Goal: Book appointment/travel/reservation

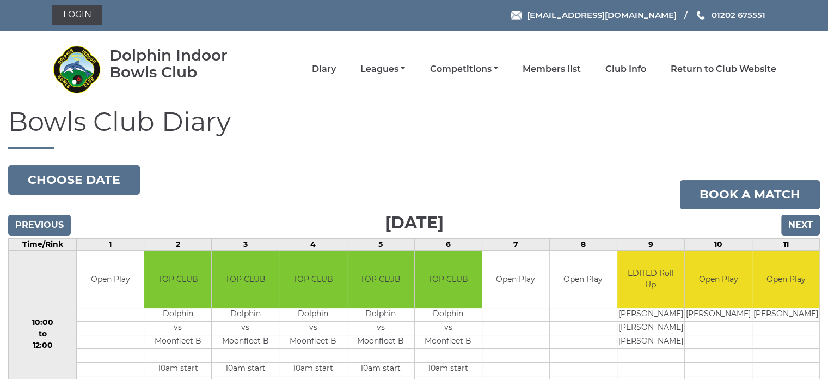
click at [473, 62] on li "Competitions Club competitions - Winter 2025/2026 Club competitions - Summer 20…" at bounding box center [451, 69] width 93 height 23
click at [477, 67] on link "Competitions" at bounding box center [464, 70] width 68 height 12
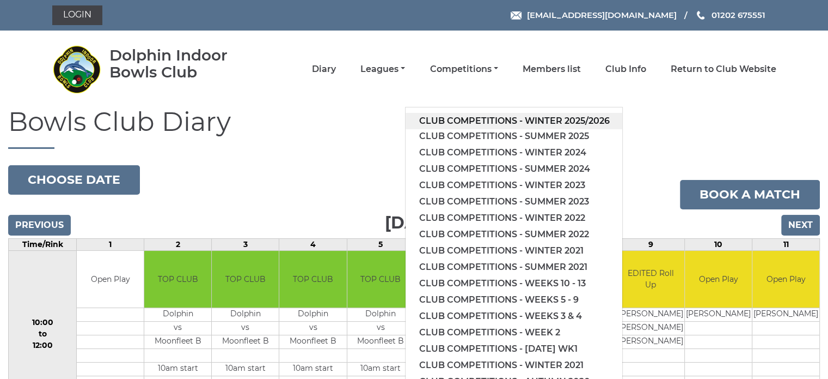
click at [528, 126] on link "Club competitions - Winter 2025/2026" at bounding box center [514, 121] width 217 height 16
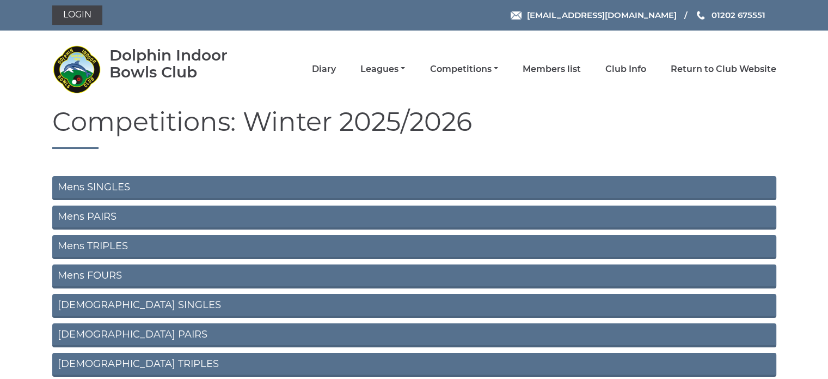
click at [161, 187] on link "Mens SINGLES" at bounding box center [414, 188] width 724 height 24
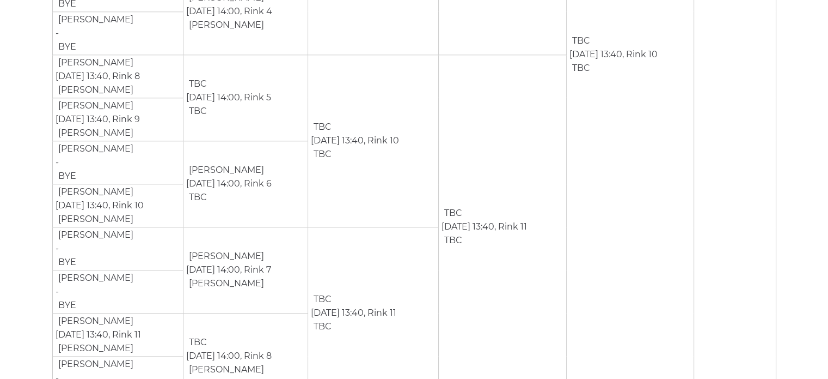
scroll to position [564, 0]
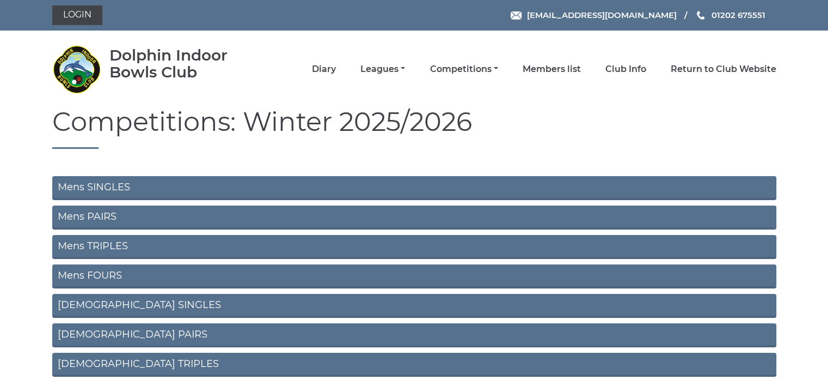
click at [137, 217] on link "Mens PAIRS" at bounding box center [414, 217] width 724 height 24
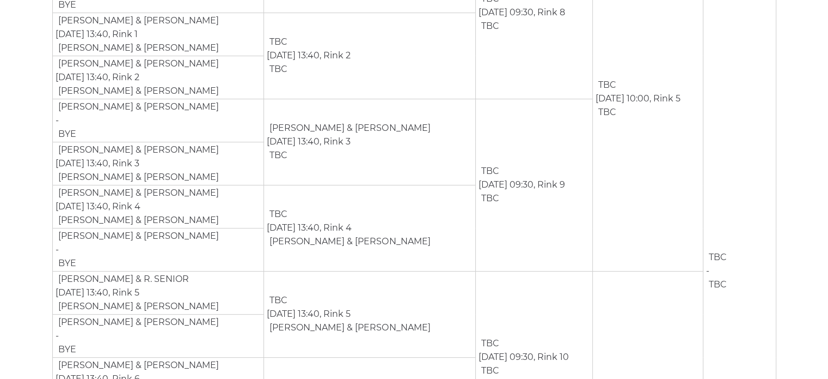
scroll to position [305, 0]
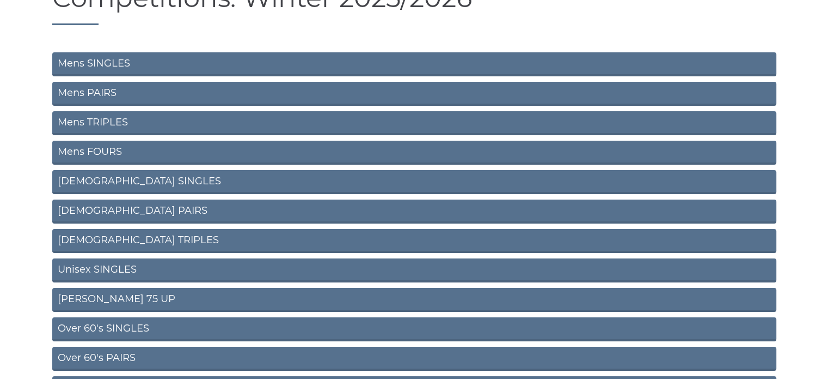
scroll to position [125, 0]
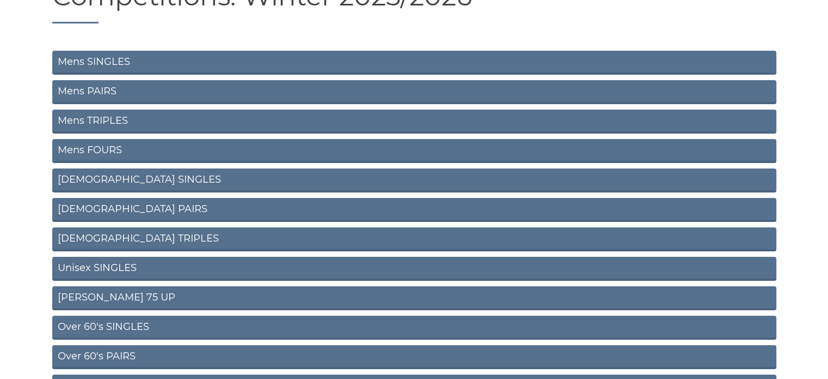
click at [118, 268] on link "Unisex SINGLES" at bounding box center [414, 269] width 724 height 24
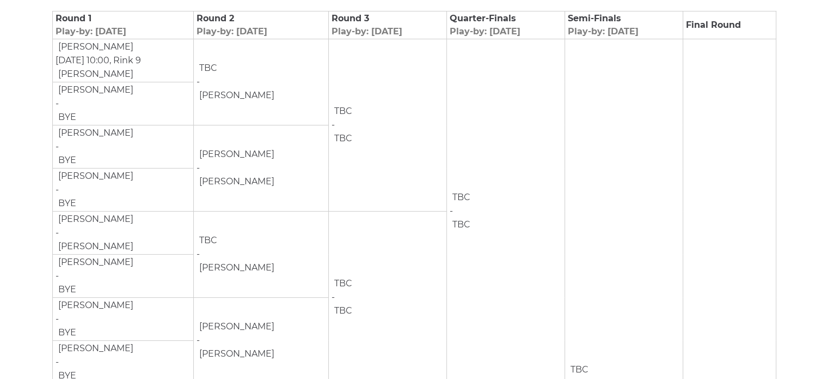
scroll to position [205, 0]
click at [278, 182] on td at bounding box center [276, 181] width 3 height 14
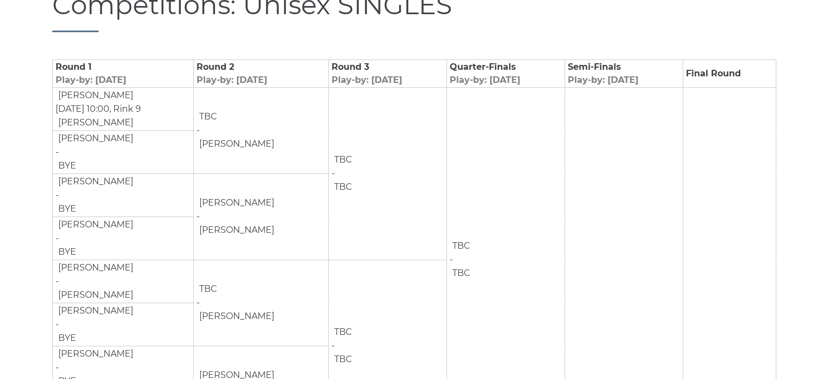
scroll to position [155, 0]
click at [267, 78] on span "Play-by: [DATE]" at bounding box center [232, 81] width 71 height 10
copy span "Play-by: [DATE]"
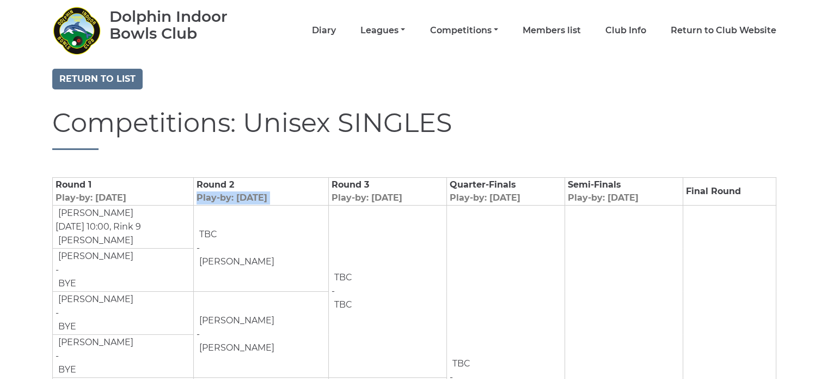
scroll to position [38, 0]
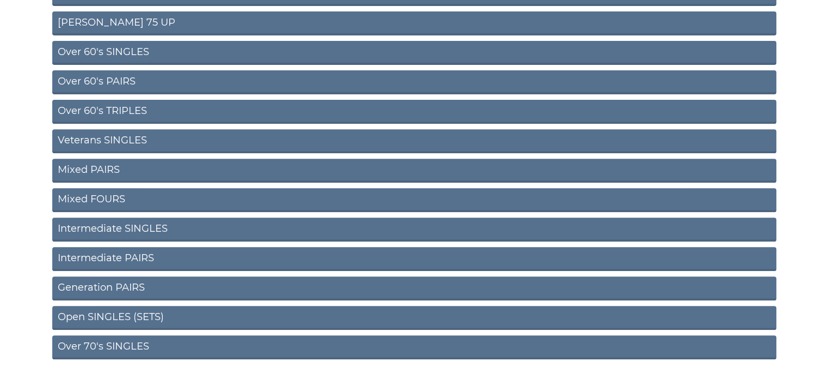
scroll to position [413, 0]
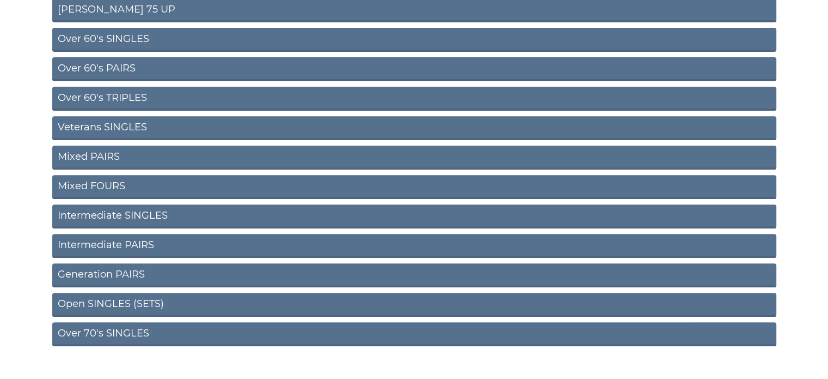
click at [128, 271] on link "Generation PAIRS" at bounding box center [414, 275] width 724 height 24
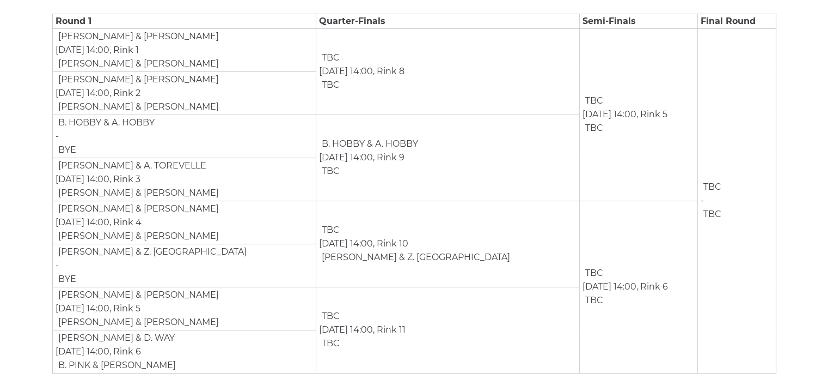
scroll to position [223, 0]
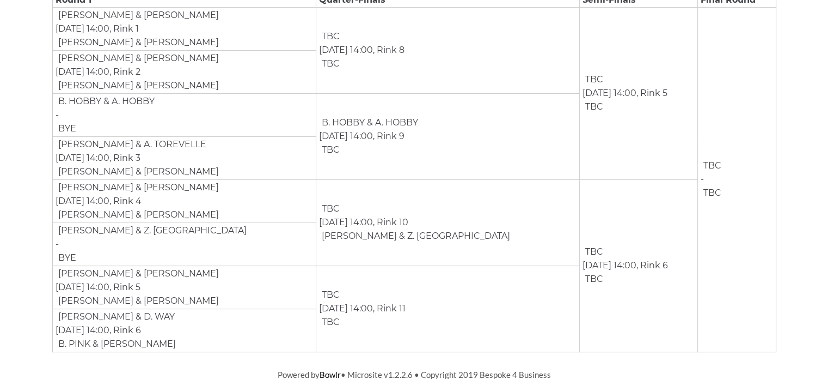
click at [120, 200] on td "P. FOWELL & L. FOWELL Nov 23rd, 14:00, Rink 4 R. EVANS & Z. EVANS" at bounding box center [184, 200] width 264 height 43
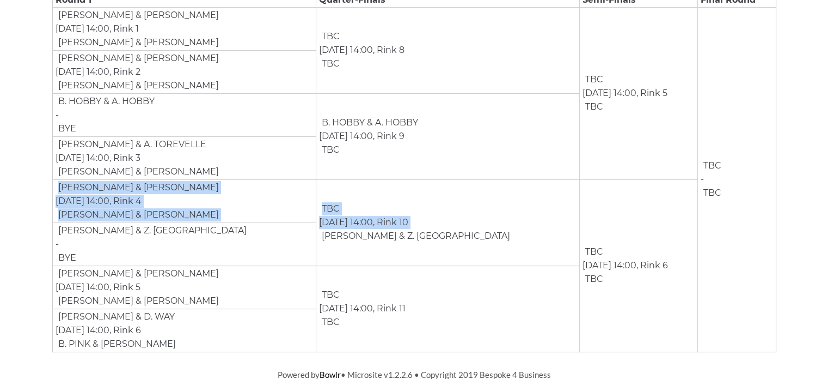
drag, startPoint x: 237, startPoint y: 180, endPoint x: 320, endPoint y: 263, distance: 116.7
click at [320, 222] on tr "P. FOWELL & L. FOWELL Nov 23rd, 14:00, Rink 4 R. EVANS & Z. EVANS TBC Jan 11th,…" at bounding box center [414, 200] width 724 height 43
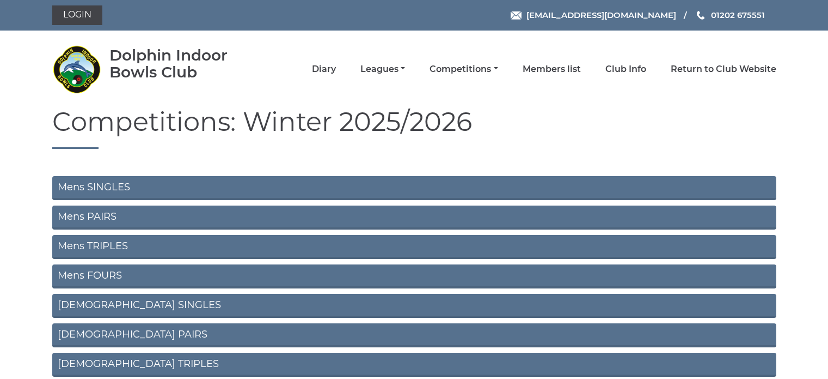
scroll to position [433, 0]
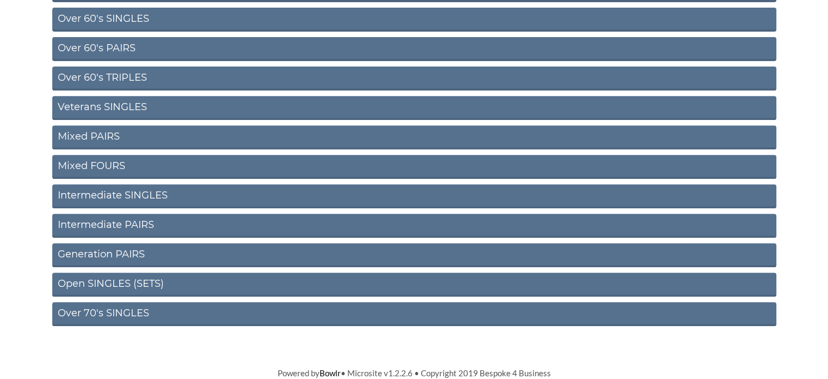
click at [148, 280] on link "Open SINGLES (SETS)" at bounding box center [414, 284] width 724 height 24
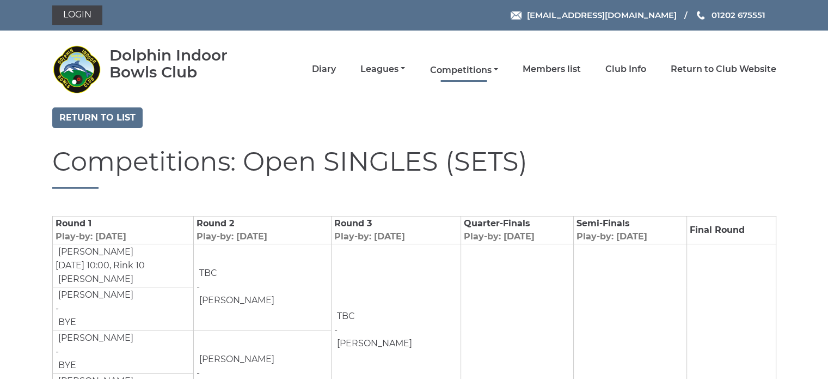
click at [461, 74] on link "Competitions" at bounding box center [464, 70] width 68 height 12
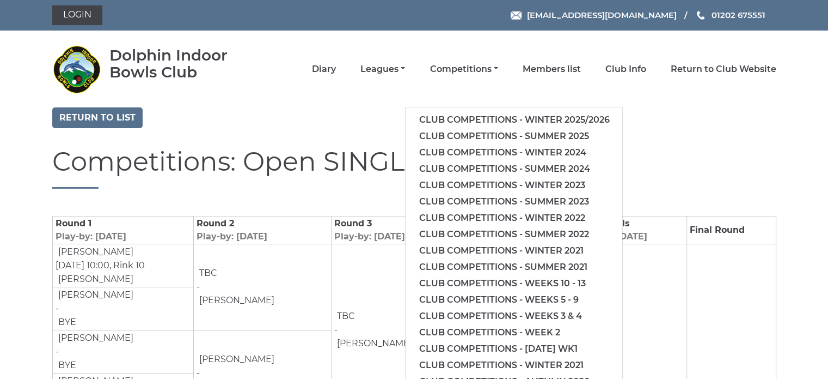
click at [375, 130] on div "Return to list" at bounding box center [414, 118] width 741 height 23
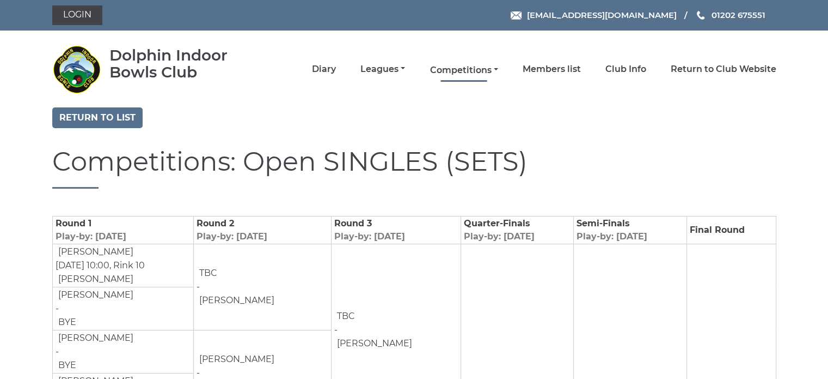
click at [446, 69] on link "Competitions" at bounding box center [464, 70] width 68 height 12
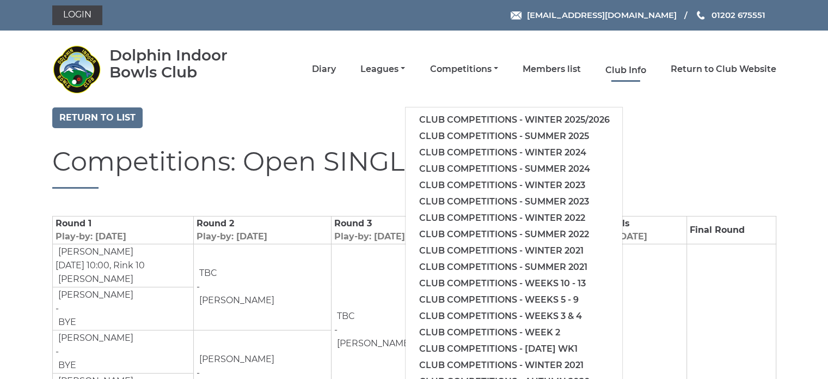
click at [620, 71] on link "Club Info" at bounding box center [626, 70] width 41 height 12
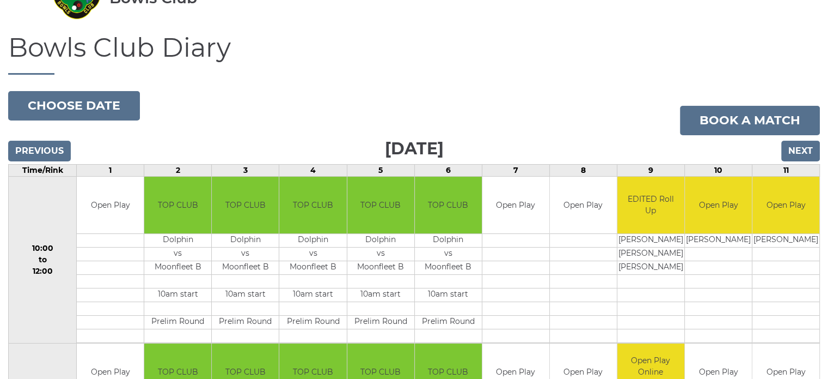
scroll to position [68, 0]
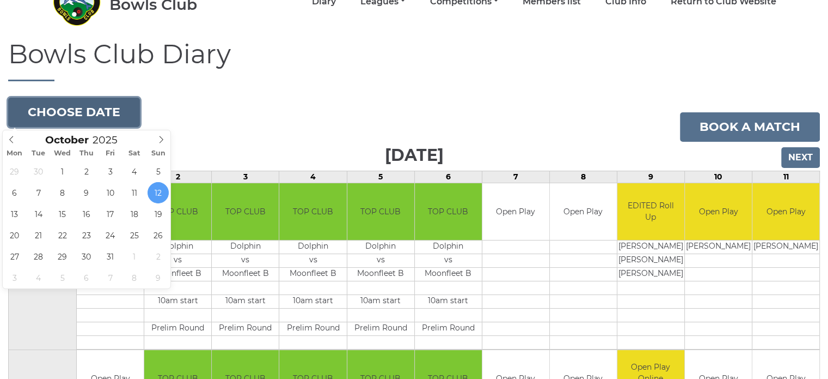
click at [123, 120] on button "Choose date" at bounding box center [74, 112] width 132 height 29
type input "2025-10-28"
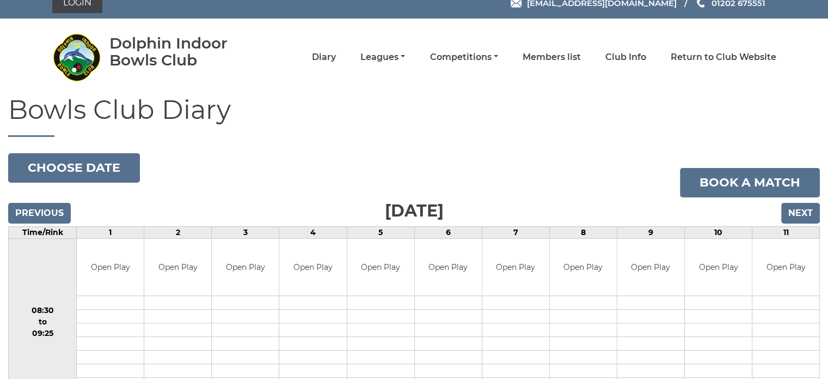
scroll to position [7, 0]
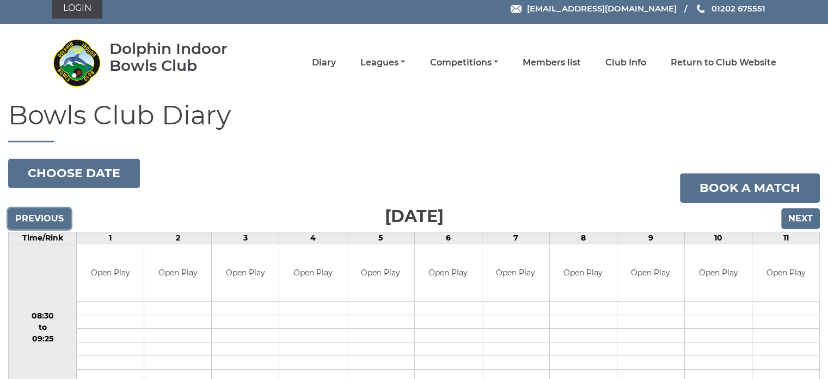
click at [68, 210] on input "Previous" at bounding box center [39, 218] width 63 height 21
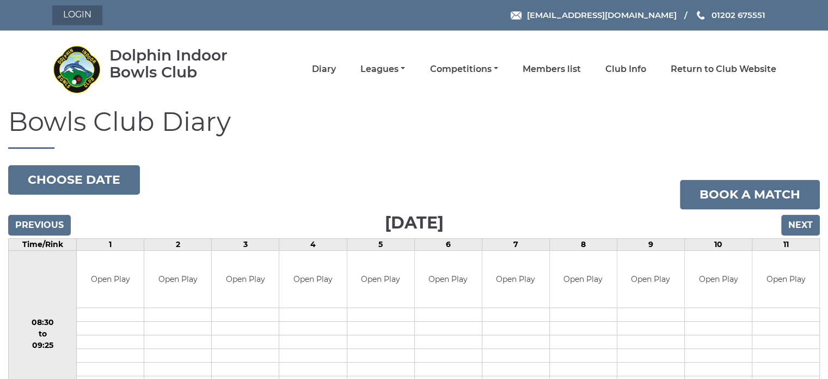
click at [67, 17] on link "Login" at bounding box center [77, 15] width 50 height 20
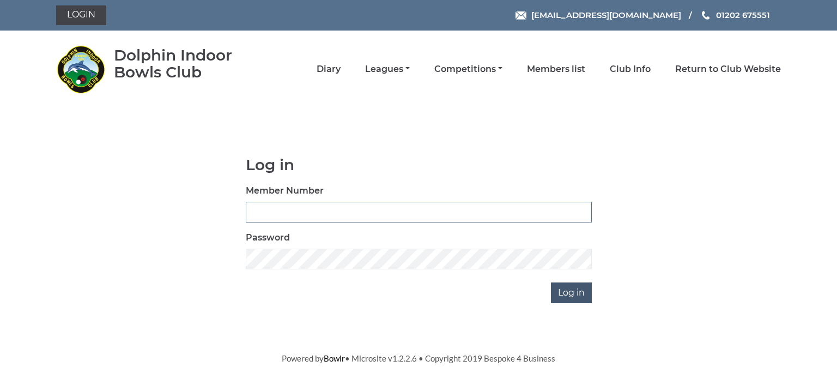
type input "3384"
click at [573, 298] on input "Log in" at bounding box center [571, 292] width 41 height 21
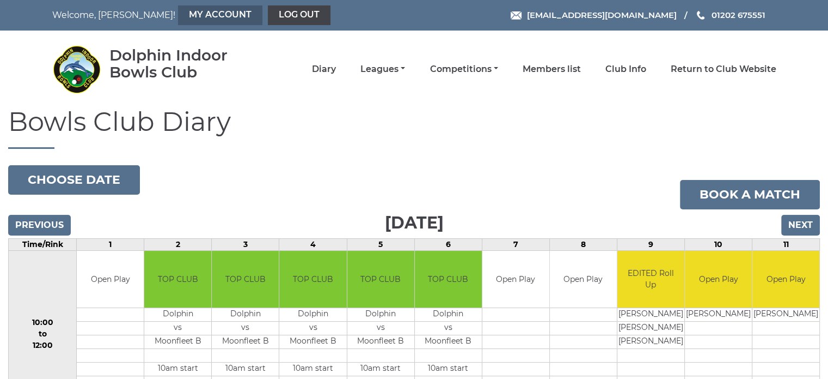
click at [186, 20] on link "My Account" at bounding box center [220, 15] width 84 height 20
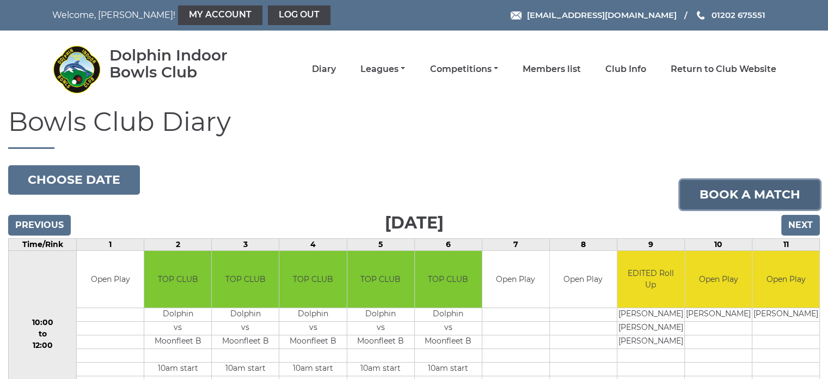
click at [763, 185] on link "Book a match" at bounding box center [750, 194] width 140 height 29
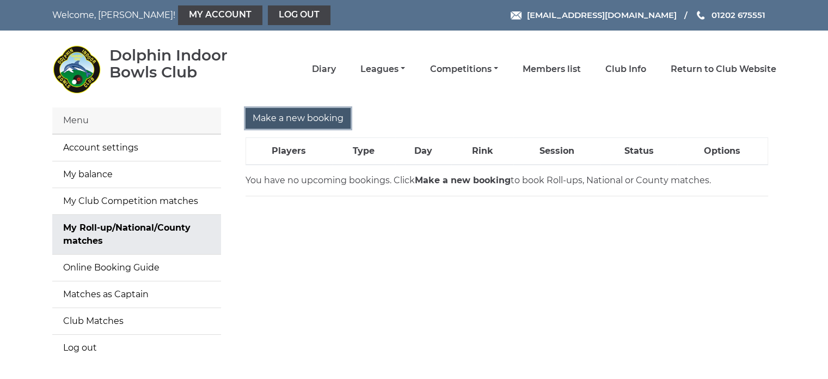
click at [296, 117] on input "Make a new booking" at bounding box center [298, 118] width 105 height 21
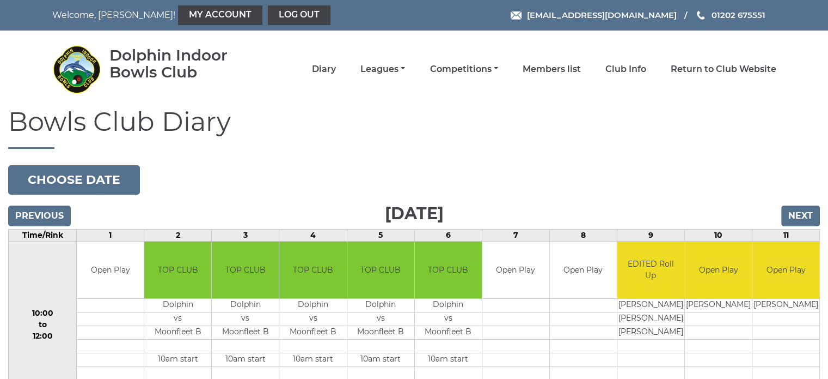
scroll to position [3, 0]
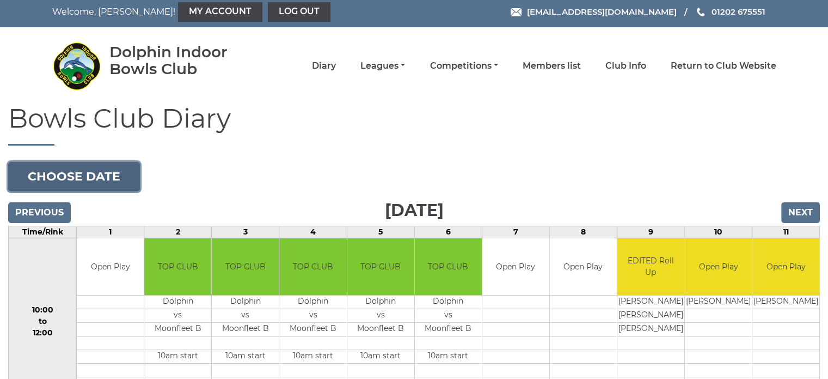
click at [123, 174] on button "Choose date" at bounding box center [74, 176] width 132 height 29
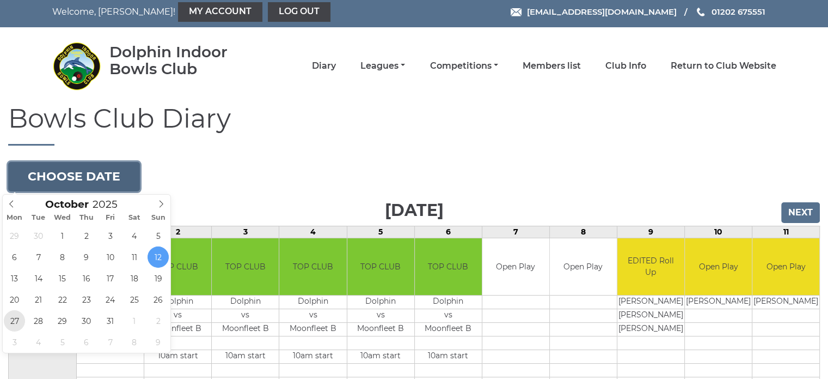
type input "2025-10-27"
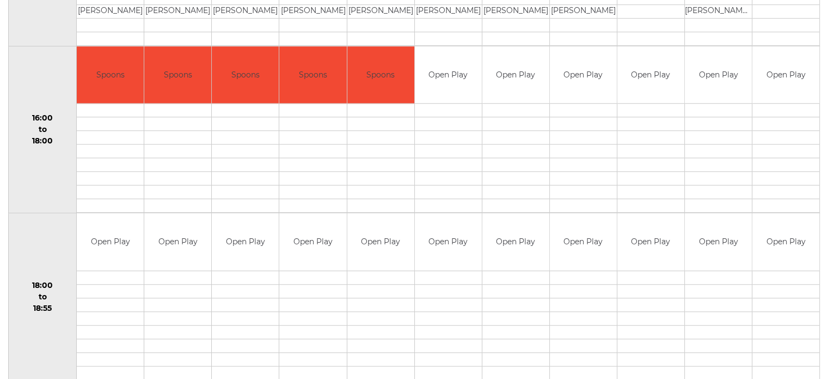
scroll to position [1058, 0]
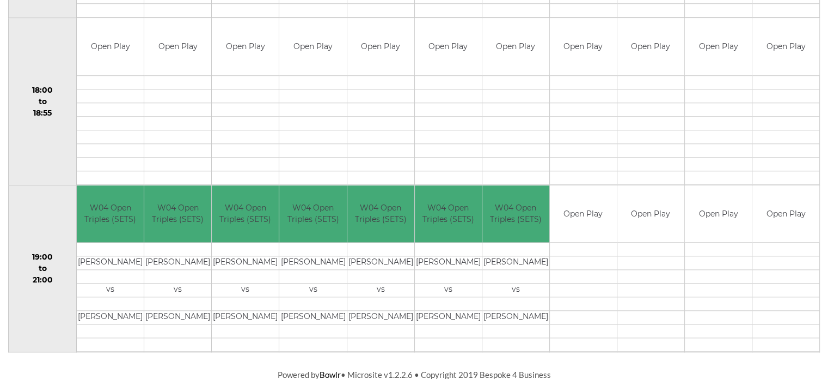
click at [663, 211] on td "Open Play" at bounding box center [651, 213] width 67 height 57
click at [643, 220] on td "Open Play" at bounding box center [651, 213] width 67 height 57
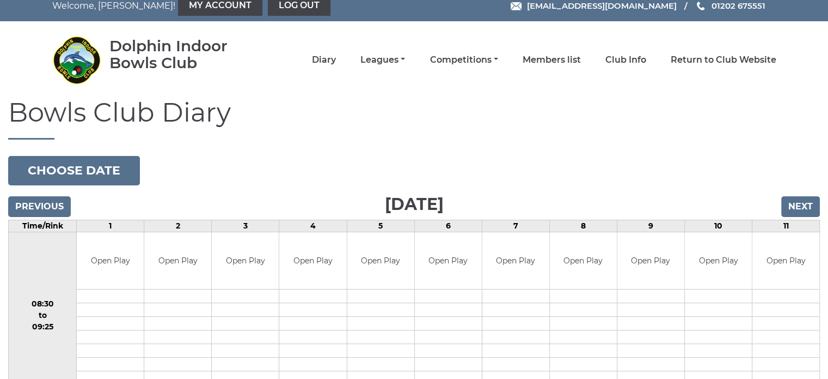
scroll to position [0, 0]
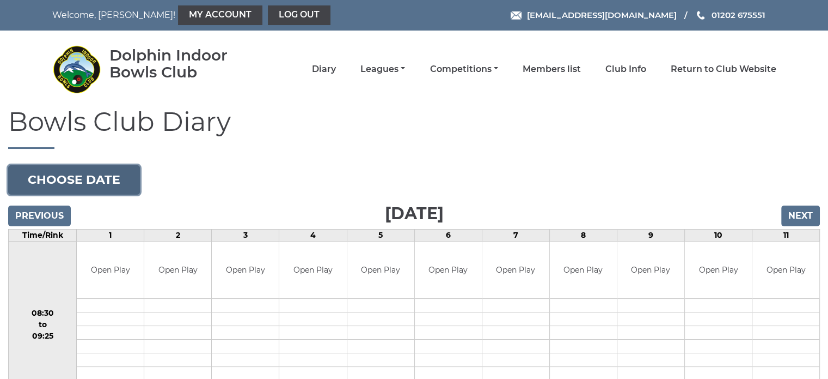
click at [89, 172] on button "Choose date" at bounding box center [74, 179] width 132 height 29
click at [118, 169] on button "Choose date" at bounding box center [74, 179] width 132 height 29
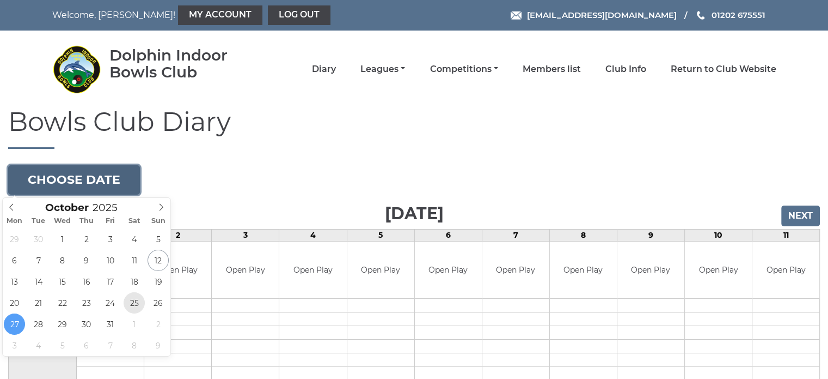
type input "2025-10-25"
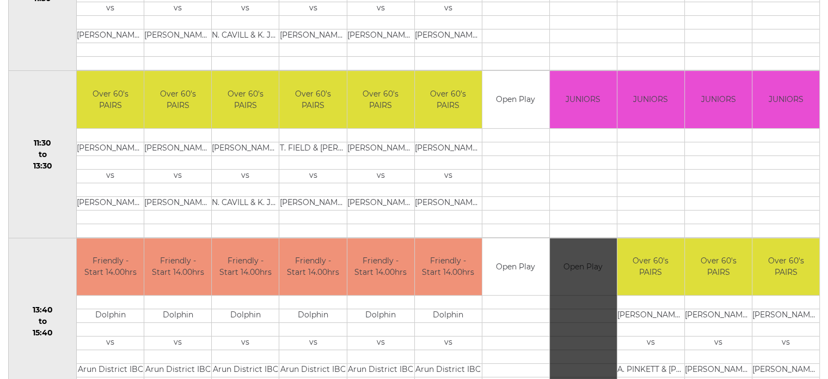
scroll to position [403, 0]
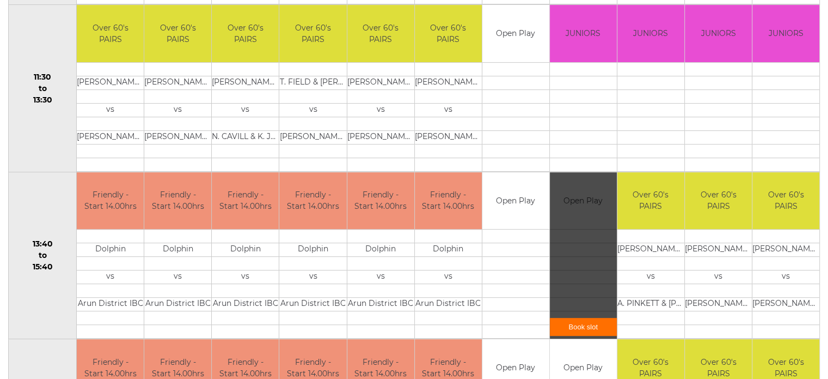
click at [590, 217] on div "Book slot" at bounding box center [583, 255] width 67 height 167
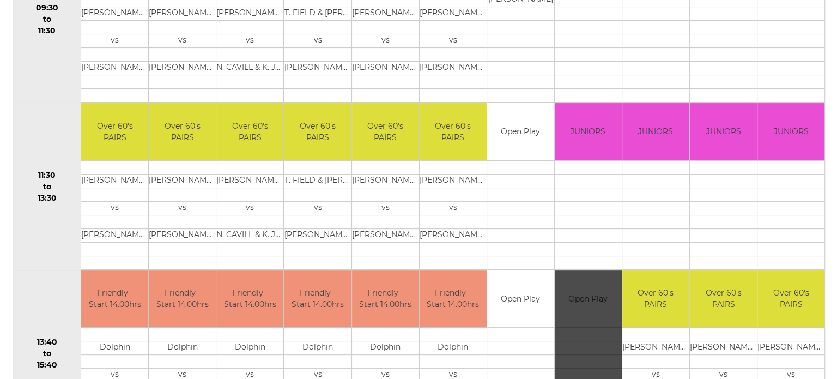
scroll to position [315, 0]
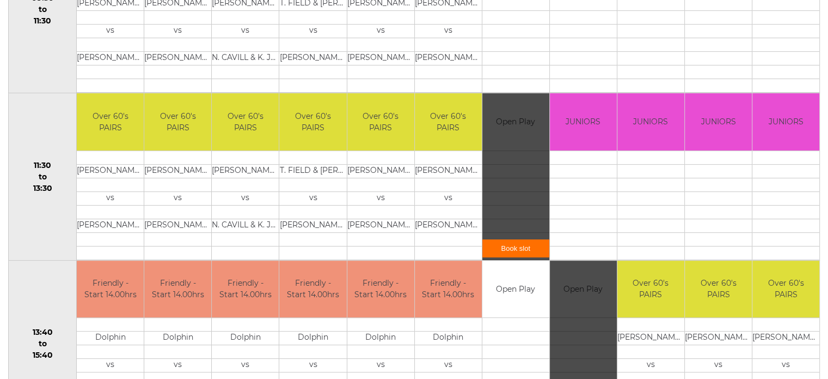
click at [523, 243] on link "Book slot" at bounding box center [516, 248] width 67 height 18
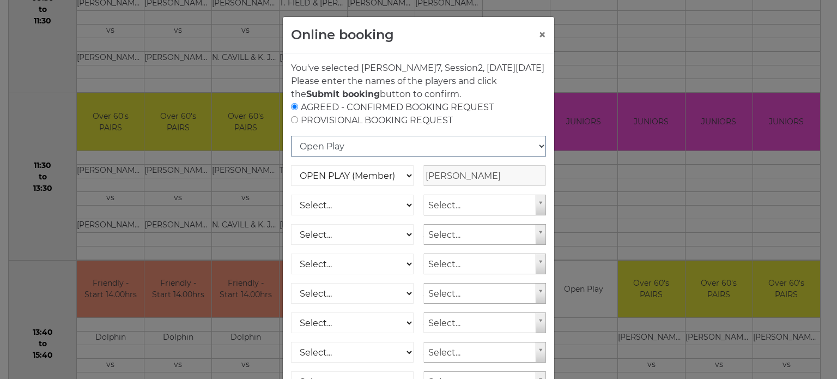
click at [387, 156] on select "Open Play National Competition - Singles National Competition - Pairs National …" at bounding box center [418, 146] width 255 height 21
select select "18"
click at [291, 148] on select "Open Play National Competition - Singles National Competition - Pairs National …" at bounding box center [418, 146] width 255 height 21
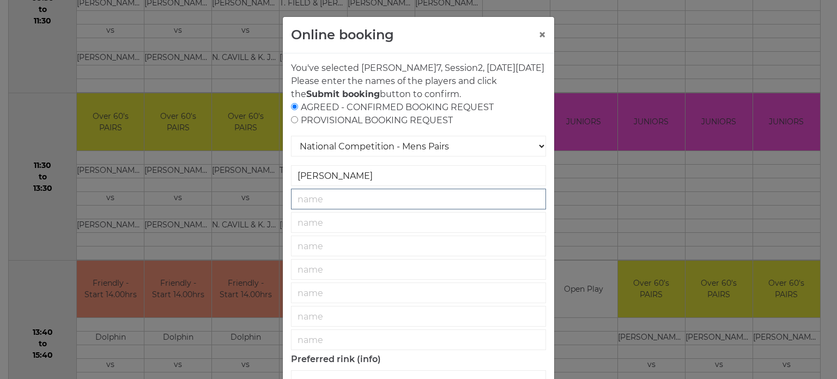
click at [398, 204] on input "text" at bounding box center [418, 198] width 255 height 21
click at [405, 127] on div "AGREED - CONFIRMED BOOKING REQUEST PROVISIONAL BOOKING REQUEST" at bounding box center [418, 114] width 255 height 26
click at [296, 127] on div "AGREED - CONFIRMED BOOKING REQUEST PROVISIONAL BOOKING REQUEST" at bounding box center [418, 114] width 255 height 26
click at [291, 123] on input "radio" at bounding box center [294, 119] width 7 height 7
radio input "true"
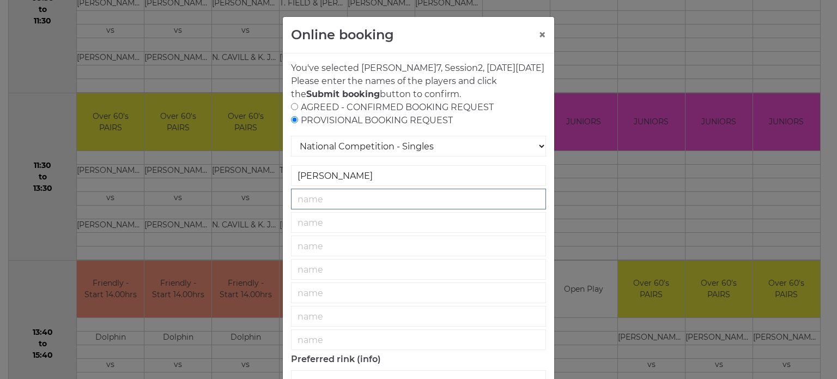
click at [323, 208] on input "text" at bounding box center [418, 198] width 255 height 21
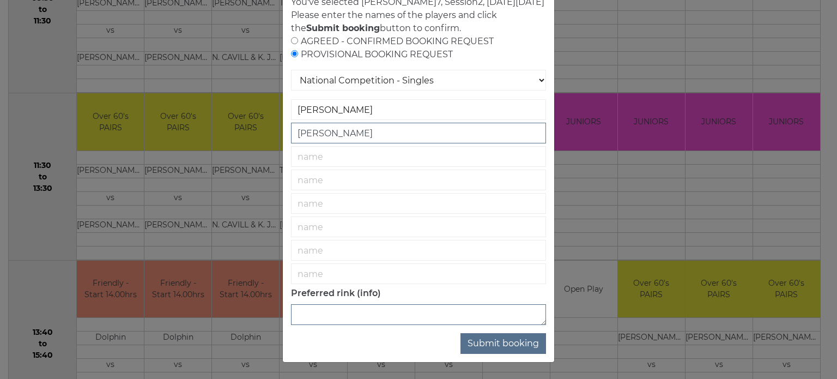
type input "[PERSON_NAME]"
click at [458, 319] on textarea at bounding box center [418, 314] width 255 height 21
type textarea "6"
click at [519, 348] on button "Submit booking" at bounding box center [503, 343] width 86 height 21
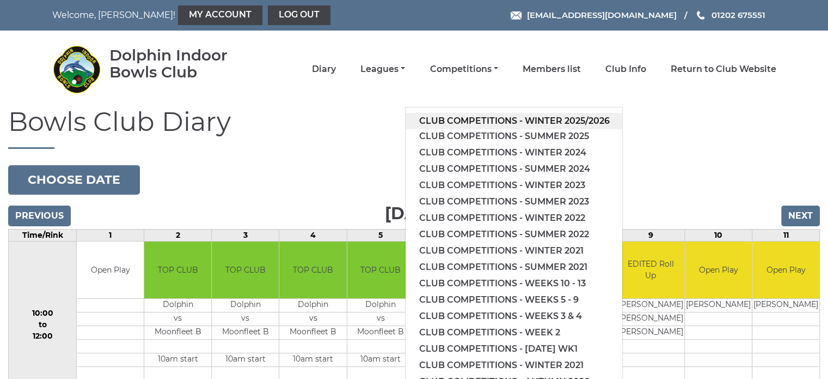
click at [536, 125] on link "Club competitions - Winter 2025/2026" at bounding box center [514, 121] width 217 height 16
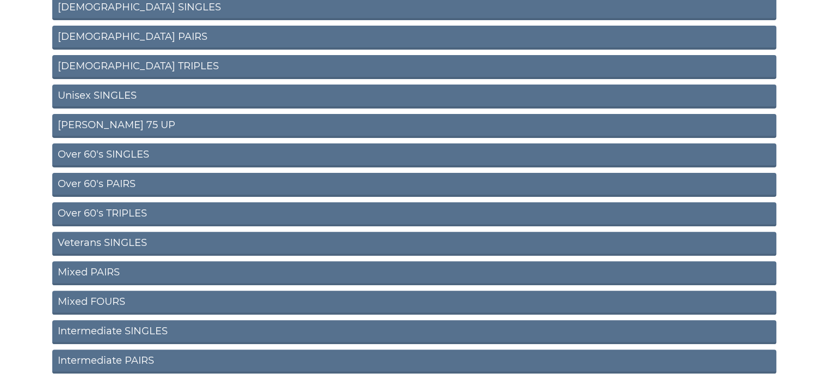
scroll to position [298, 0]
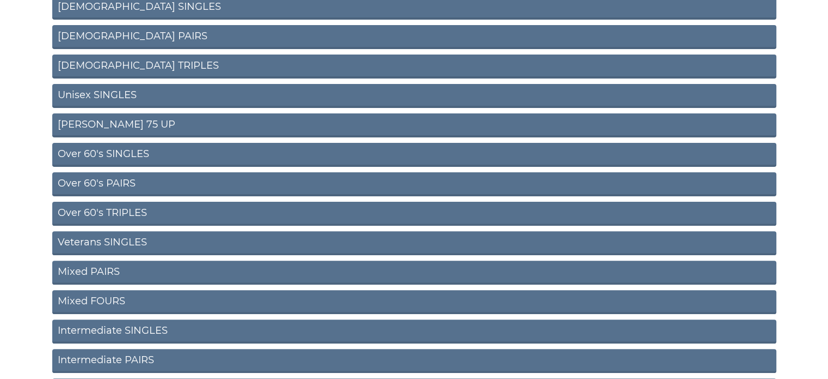
click at [139, 187] on link "Over 60's PAIRS" at bounding box center [414, 184] width 724 height 24
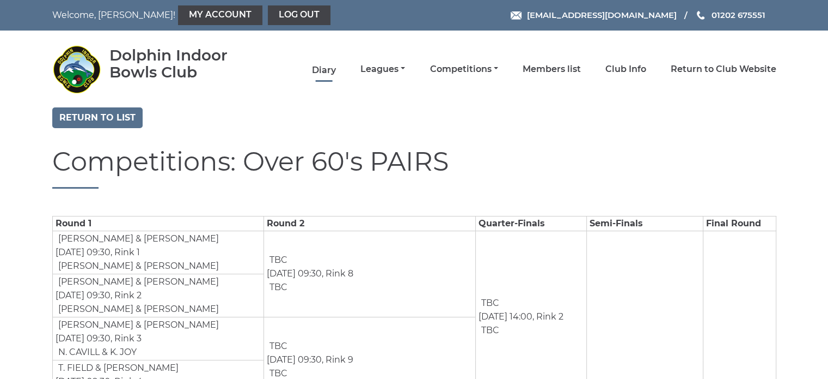
click at [326, 65] on link "Diary" at bounding box center [324, 70] width 24 height 12
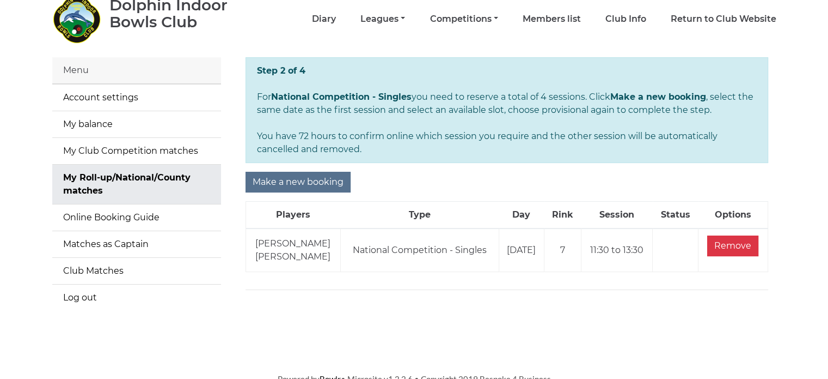
scroll to position [54, 0]
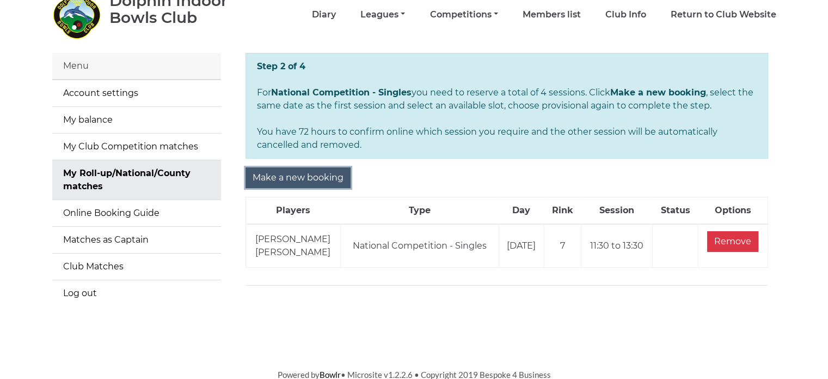
click at [320, 179] on input "Make a new booking" at bounding box center [298, 177] width 105 height 21
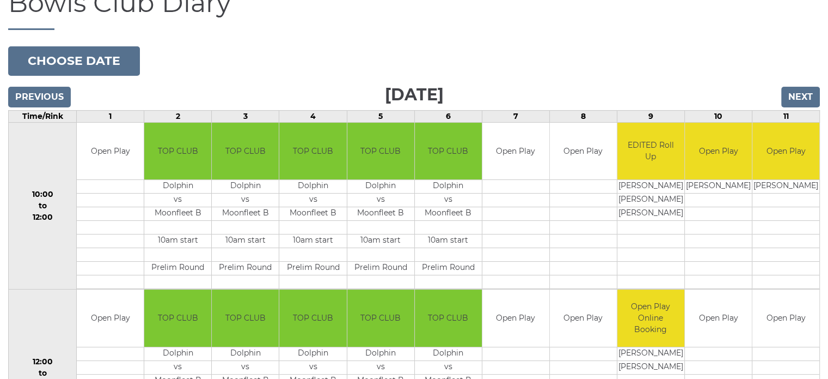
scroll to position [119, 0]
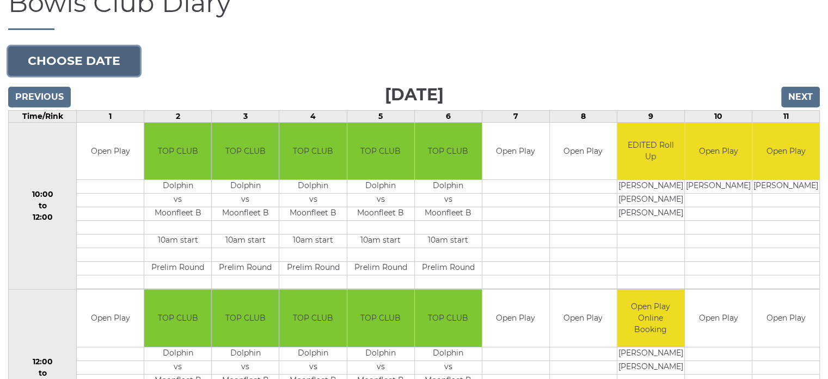
click at [89, 69] on button "Choose date" at bounding box center [74, 60] width 132 height 29
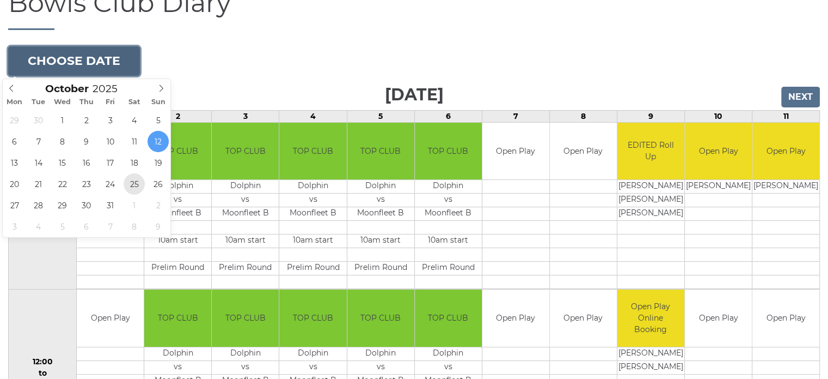
type input "[DATE]"
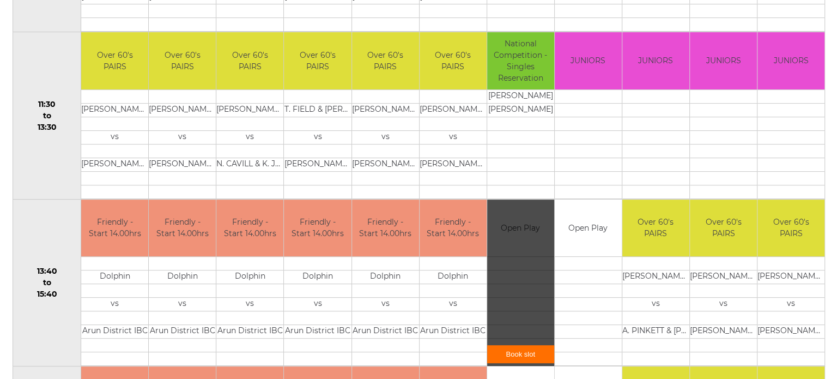
scroll to position [376, 0]
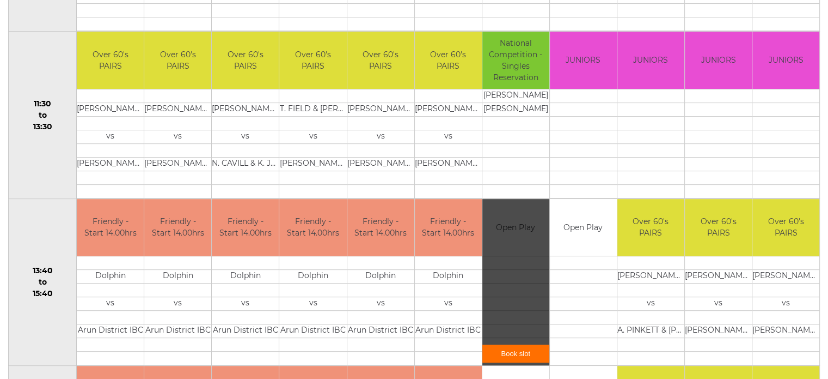
click at [519, 355] on link "Book slot" at bounding box center [516, 353] width 67 height 18
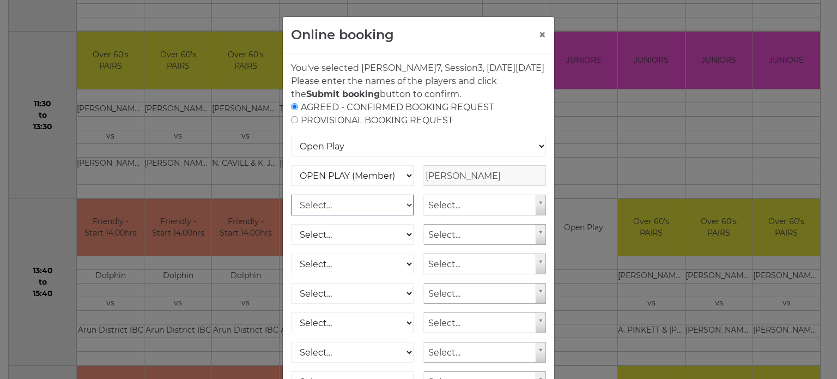
click at [371, 213] on select "Select... OPEN PLAY (Member) OPEN PLAY (Visitor) SPOONS (Member) SPOONS (Visito…" at bounding box center [352, 204] width 123 height 21
click at [373, 154] on select "Open Play National Competition - Singles National Competition - Pairs National …" at bounding box center [418, 146] width 255 height 21
click at [285, 165] on div "You've selected Rink 7 , Session 3 , on Saturday 25th of October 2025 Please en…" at bounding box center [418, 264] width 271 height 422
click at [311, 127] on div "AGREED - CONFIRMED BOOKING REQUEST PROVISIONAL BOOKING REQUEST" at bounding box center [418, 114] width 255 height 26
click at [291, 123] on input "radio" at bounding box center [294, 119] width 7 height 7
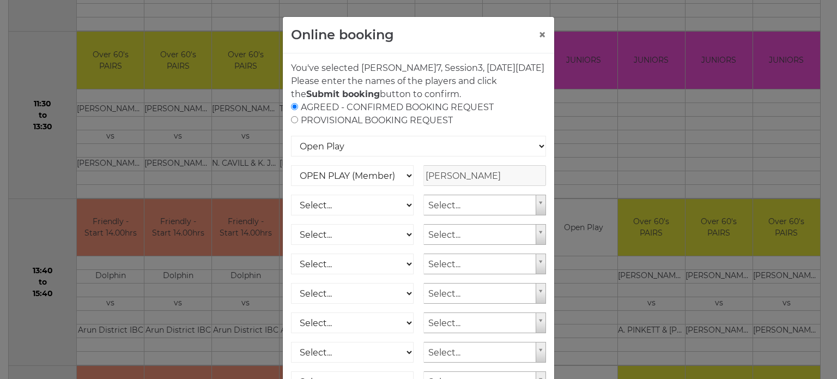
radio input "true"
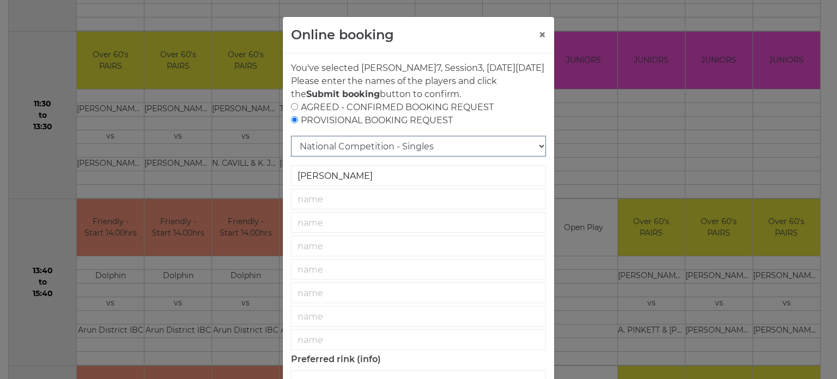
click at [363, 156] on select "National Competition - Singles National Competition - Pairs National Competitio…" at bounding box center [418, 146] width 255 height 21
select select "19"
click at [291, 148] on select "National Competition - Singles National Competition - Pairs National Competitio…" at bounding box center [418, 146] width 255 height 21
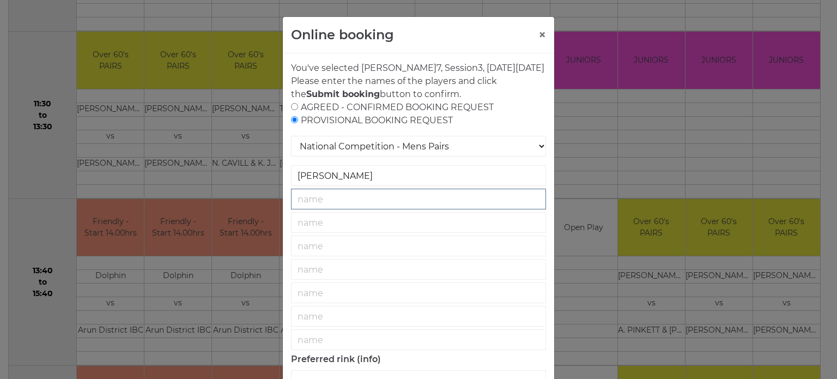
click at [400, 209] on input "text" at bounding box center [418, 198] width 255 height 21
type input "[PERSON_NAME]"
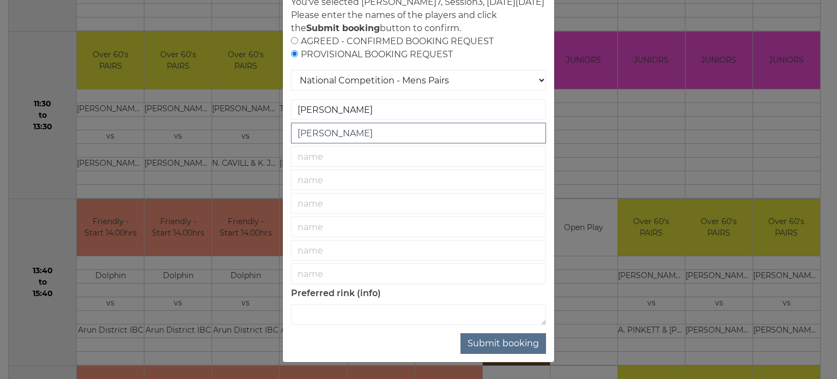
scroll to position [78, 0]
click at [484, 314] on textarea at bounding box center [418, 314] width 255 height 21
type textarea "6"
click at [480, 342] on button "Submit booking" at bounding box center [503, 343] width 86 height 21
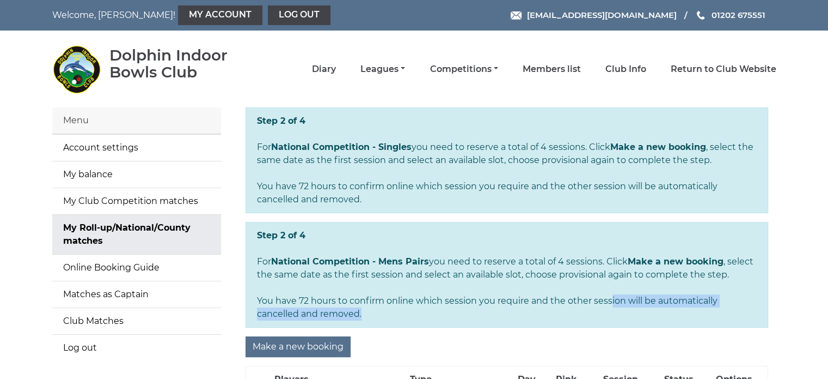
drag, startPoint x: 0, startPoint y: 0, endPoint x: 486, endPoint y: 301, distance: 571.7
click at [486, 301] on div "Step 2 of 4 For National Competition - Singles you need to reserve a total of 4…" at bounding box center [506, 297] width 539 height 381
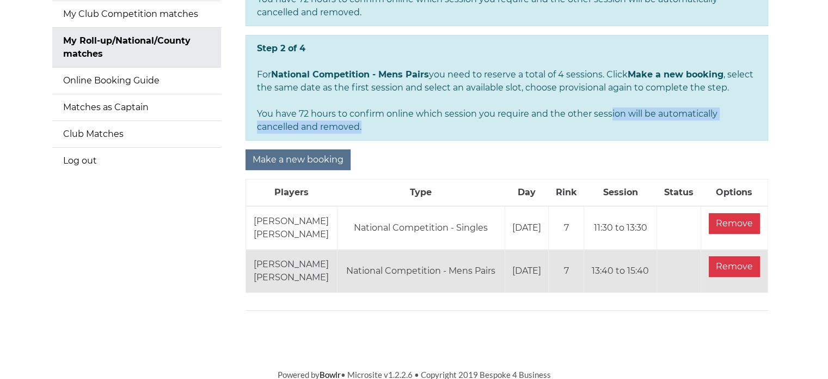
scroll to position [186, 0]
click at [726, 229] on input "Remove" at bounding box center [734, 224] width 51 height 21
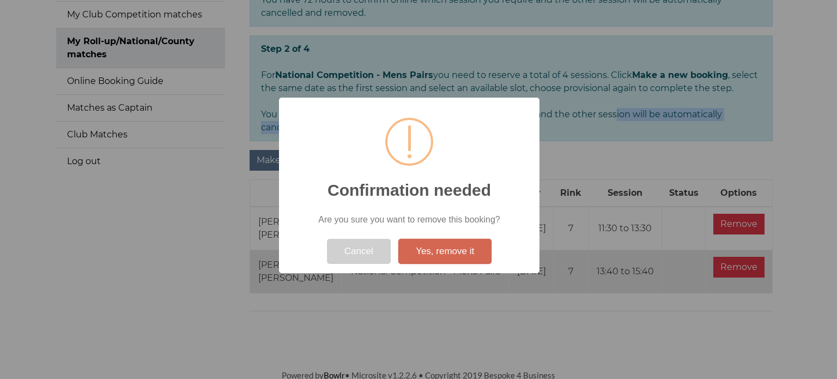
click at [419, 256] on button "Yes, remove it" at bounding box center [444, 251] width 93 height 25
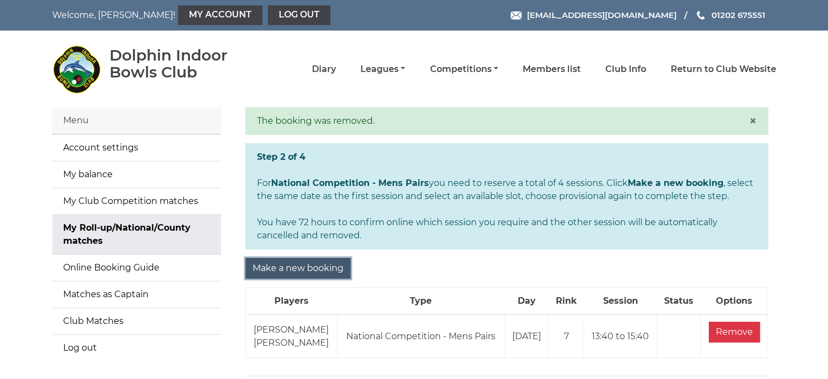
click at [320, 270] on input "Make a new booking" at bounding box center [298, 268] width 105 height 21
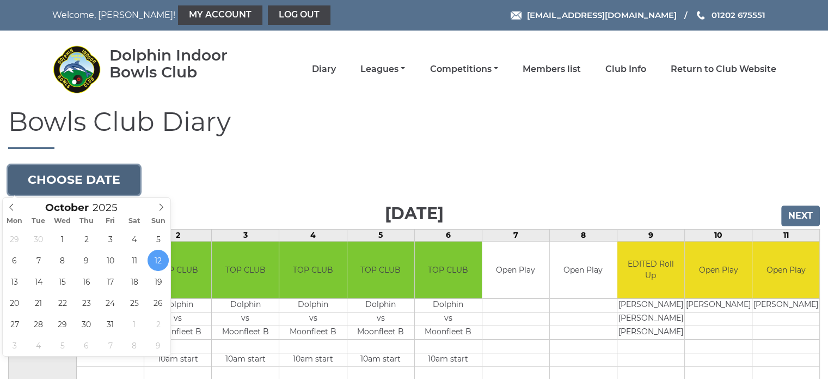
click at [130, 173] on button "Choose date" at bounding box center [74, 179] width 132 height 29
type input "[DATE]"
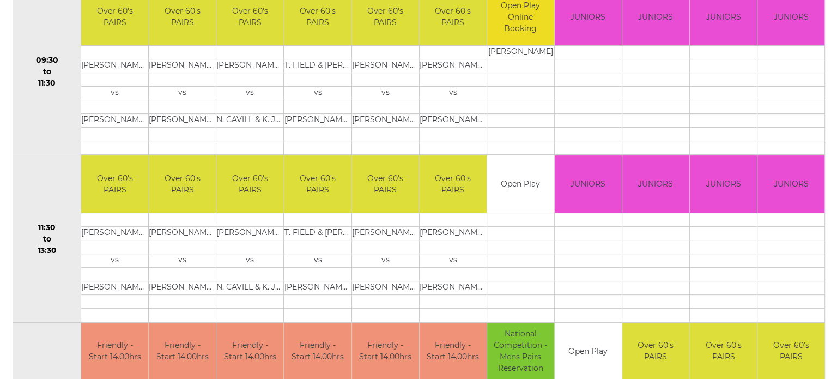
scroll to position [344, 0]
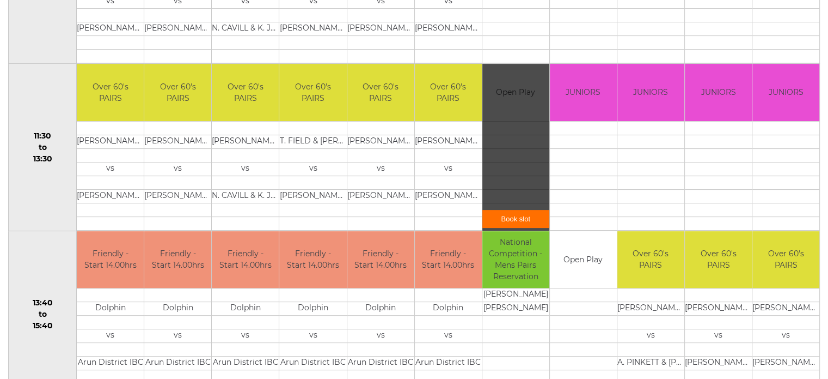
click at [508, 215] on link "Book slot" at bounding box center [516, 219] width 67 height 18
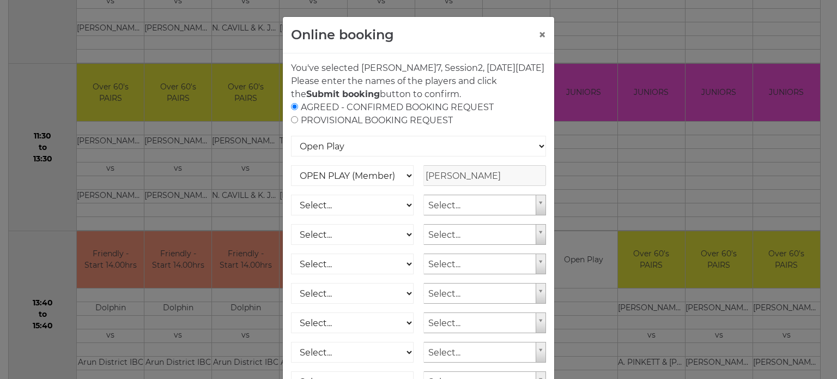
click at [291, 123] on input "radio" at bounding box center [294, 119] width 7 height 7
radio input "true"
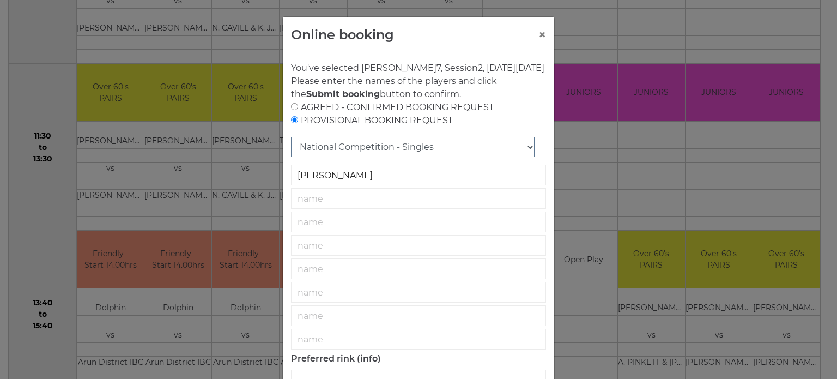
click at [321, 156] on select "National Competition - Singles National Competition - Pairs National Competitio…" at bounding box center [412, 147] width 243 height 21
select select "19"
click at [291, 148] on select "National Competition - Singles National Competition - Pairs National Competitio…" at bounding box center [418, 146] width 255 height 21
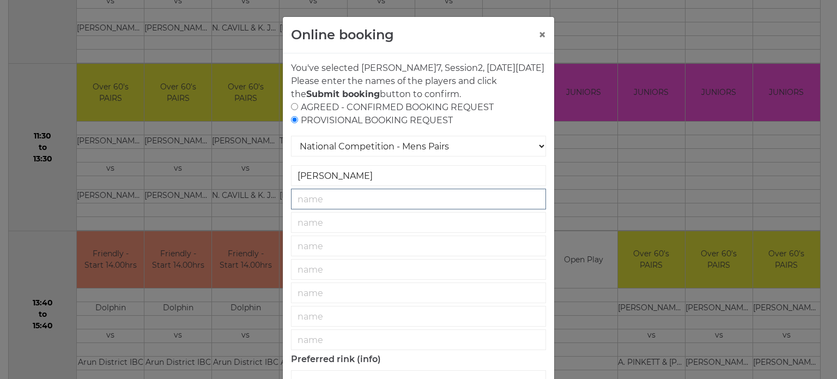
click at [403, 204] on input "text" at bounding box center [418, 198] width 255 height 21
type input "[PERSON_NAME]"
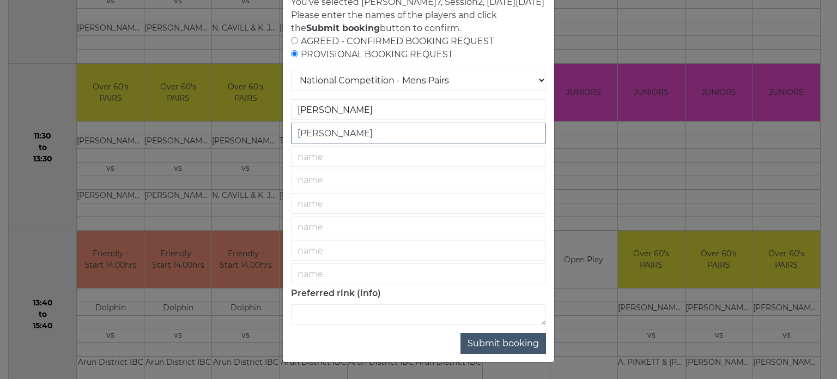
scroll to position [78, 0]
click at [484, 316] on textarea at bounding box center [418, 314] width 255 height 21
type textarea "6"
click at [493, 347] on button "Submit booking" at bounding box center [503, 343] width 86 height 21
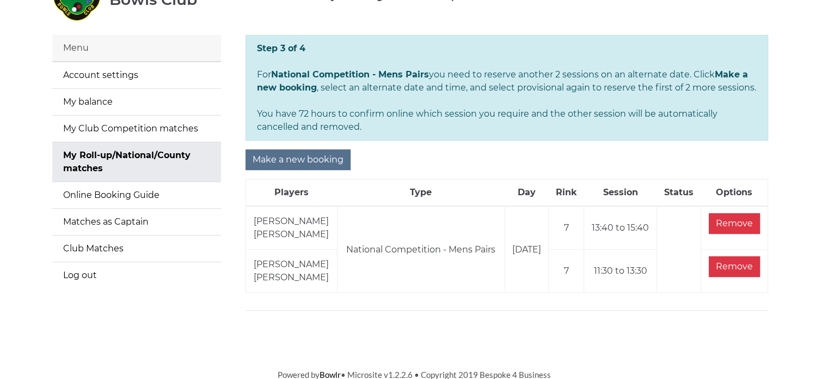
scroll to position [72, 0]
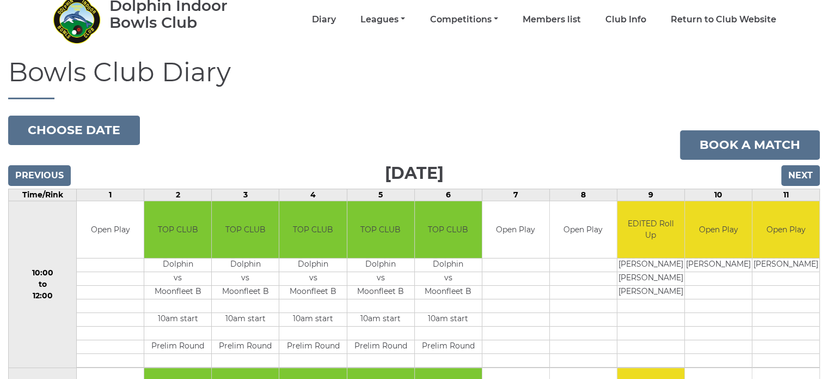
scroll to position [39, 0]
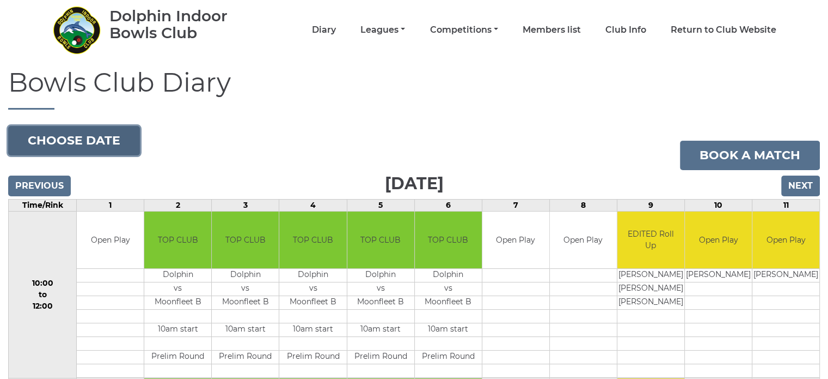
click at [107, 132] on button "Choose date" at bounding box center [74, 140] width 132 height 29
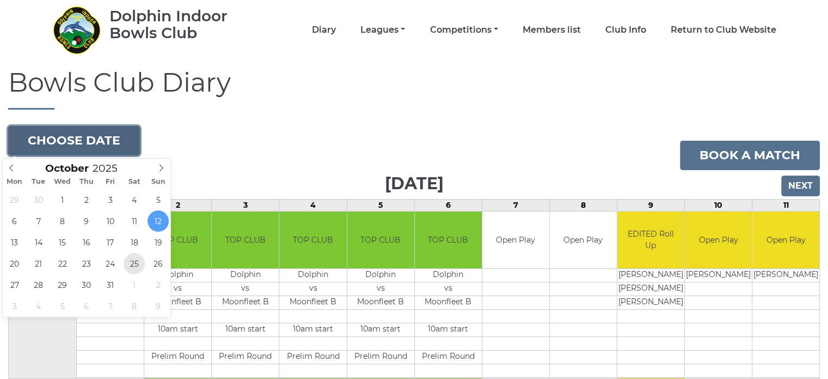
type input "[DATE]"
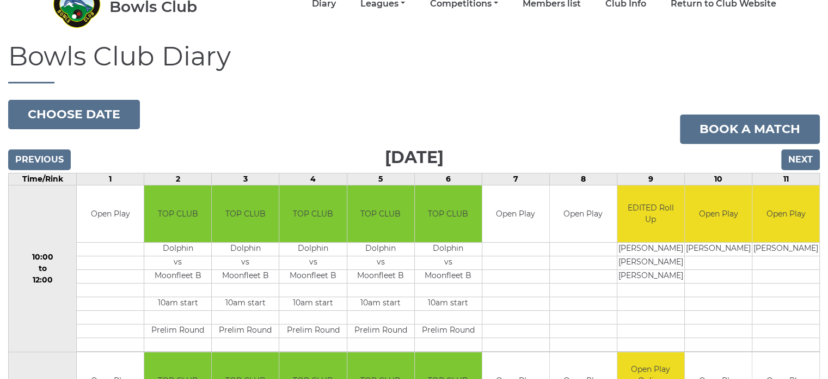
scroll to position [76, 0]
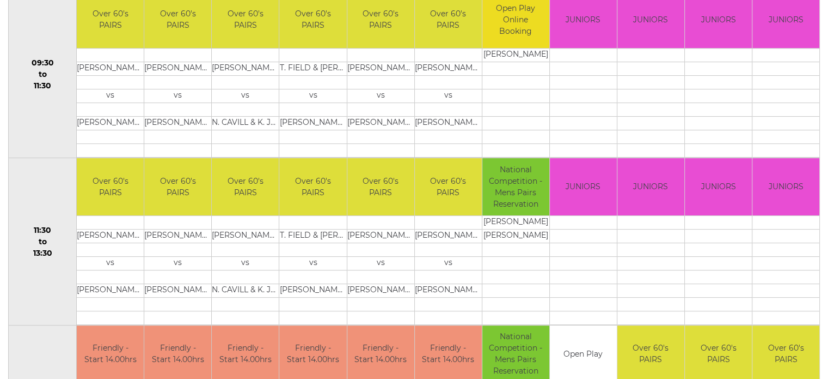
scroll to position [259, 0]
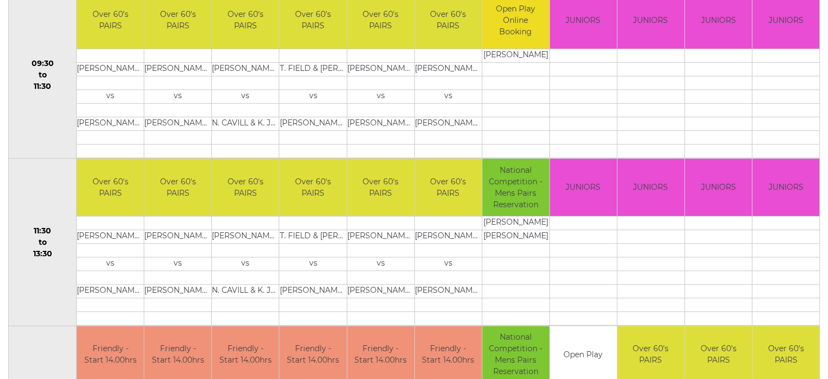
drag, startPoint x: 525, startPoint y: 224, endPoint x: 452, endPoint y: 233, distance: 73.5
click at [452, 233] on tr "11:30 to 13:30 Over 60's PAIRS [PERSON_NAME] & [PERSON_NAME]" at bounding box center [415, 242] width 812 height 167
